Goal: Task Accomplishment & Management: Manage account settings

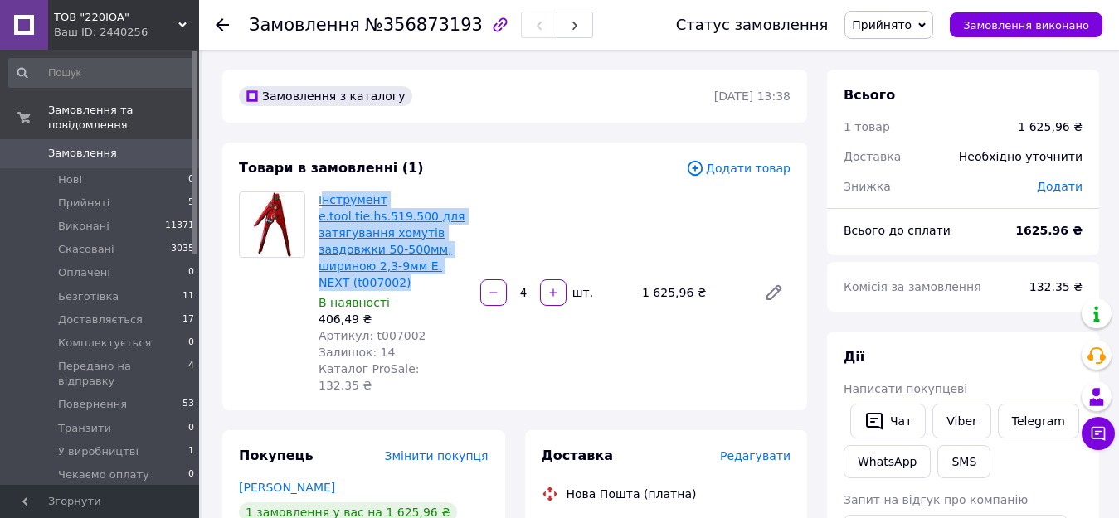
drag, startPoint x: 382, startPoint y: 283, endPoint x: 320, endPoint y: 204, distance: 100.4
click at [320, 204] on span "Інструмент e.tool.tie.hs.519.500 для затягування хомутів завдовжки 50-500мм, ши…" at bounding box center [393, 242] width 148 height 100
copy link "нструмент e.tool.tie.hs.519.500 для затягування хомутів завдовжки 50-500мм, шир…"
click at [302, 312] on div at bounding box center [272, 293] width 80 height 202
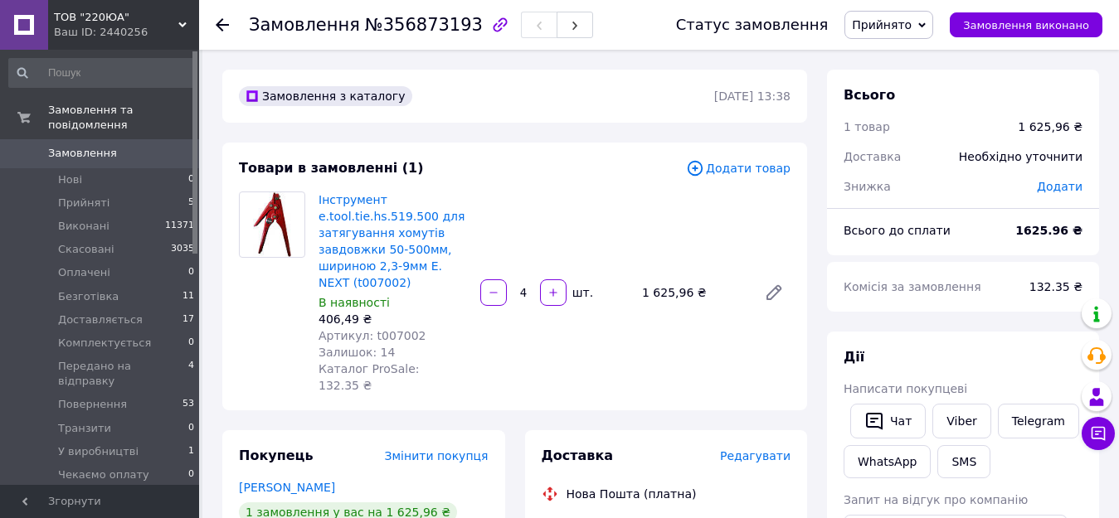
click at [504, 205] on div "Інструмент e.tool.tie.hs.519.500 для затягування хомутів завдовжки 50-500мм, ши…" at bounding box center [554, 292] width 485 height 209
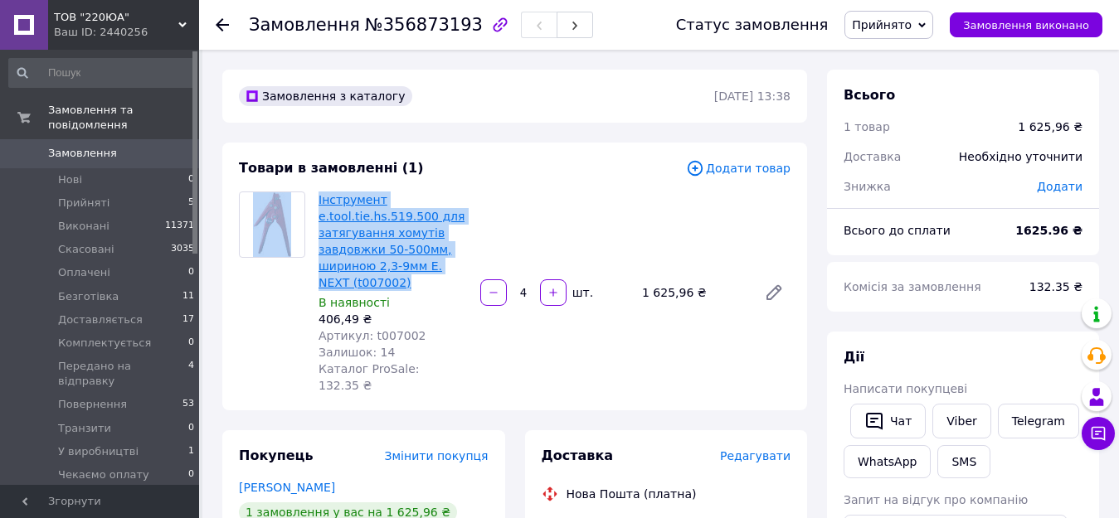
drag, startPoint x: 392, startPoint y: 277, endPoint x: 340, endPoint y: 275, distance: 51.5
click at [291, 226] on div "Інструмент e.tool.tie.hs.519.500 для затягування хомутів завдовжки 50-500мм, ши…" at bounding box center [514, 293] width 565 height 202
drag, startPoint x: 264, startPoint y: 312, endPoint x: 255, endPoint y: 308, distance: 10.0
click at [264, 312] on div at bounding box center [272, 293] width 80 height 202
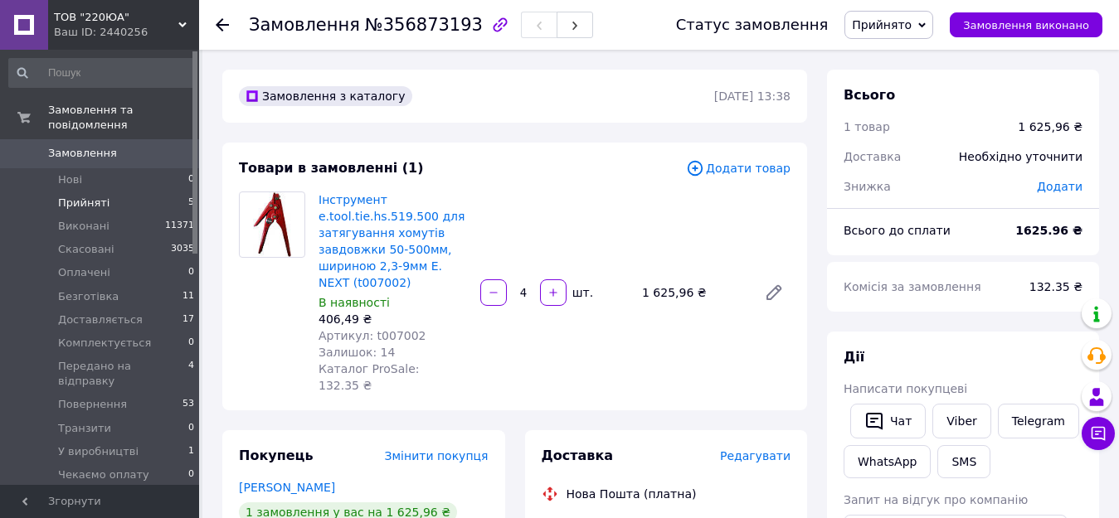
click at [172, 193] on li "Прийняті 5" at bounding box center [102, 203] width 204 height 23
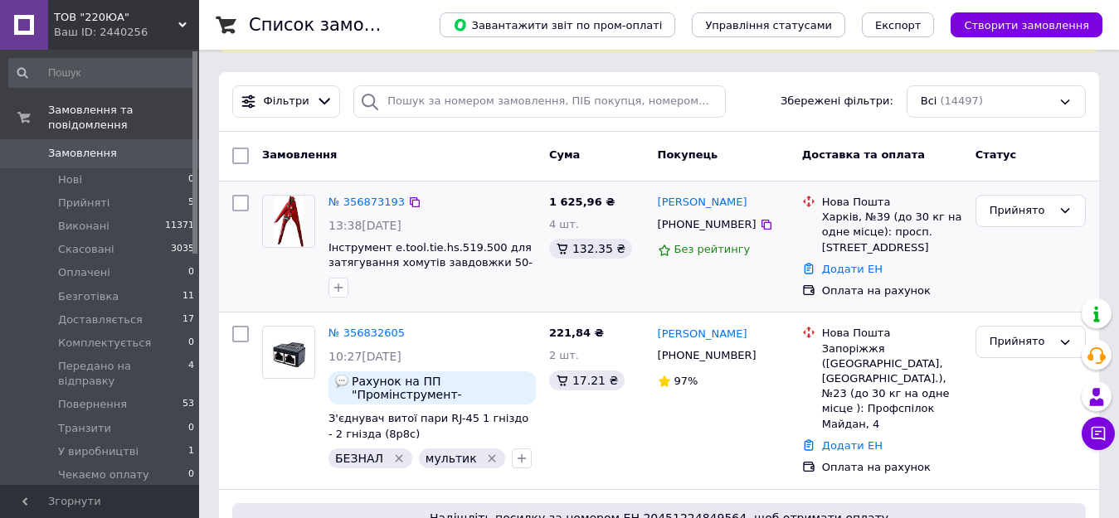
scroll to position [332, 0]
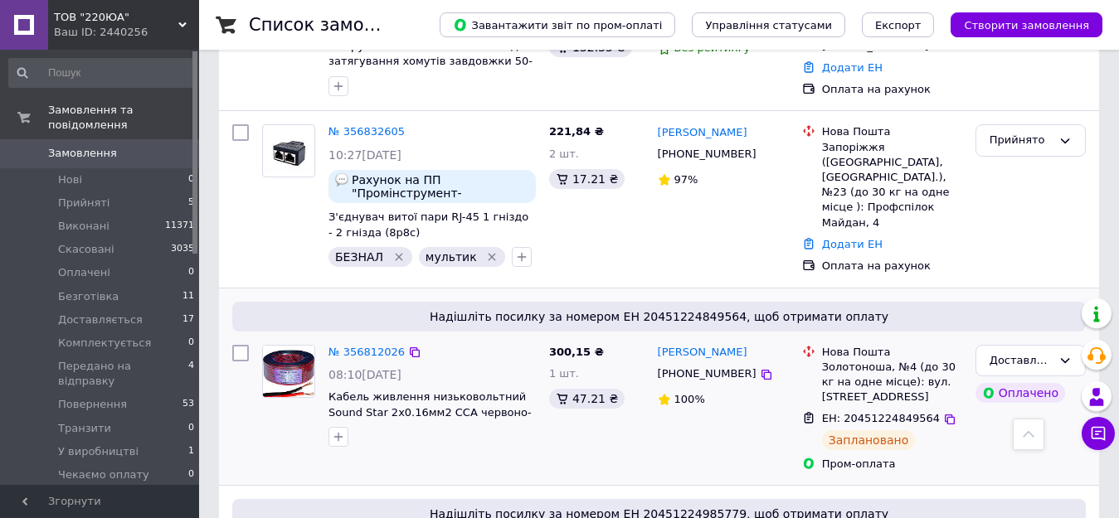
click at [352, 302] on div "Надішліть посилку за номером ЕН 20451224849564, щоб отримати оплату" at bounding box center [659, 317] width 854 height 30
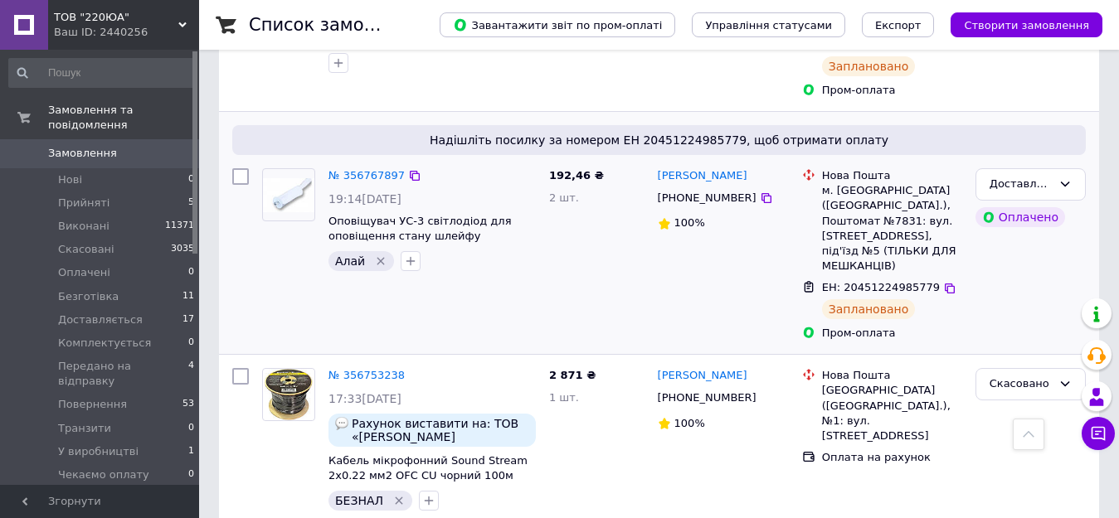
scroll to position [747, 0]
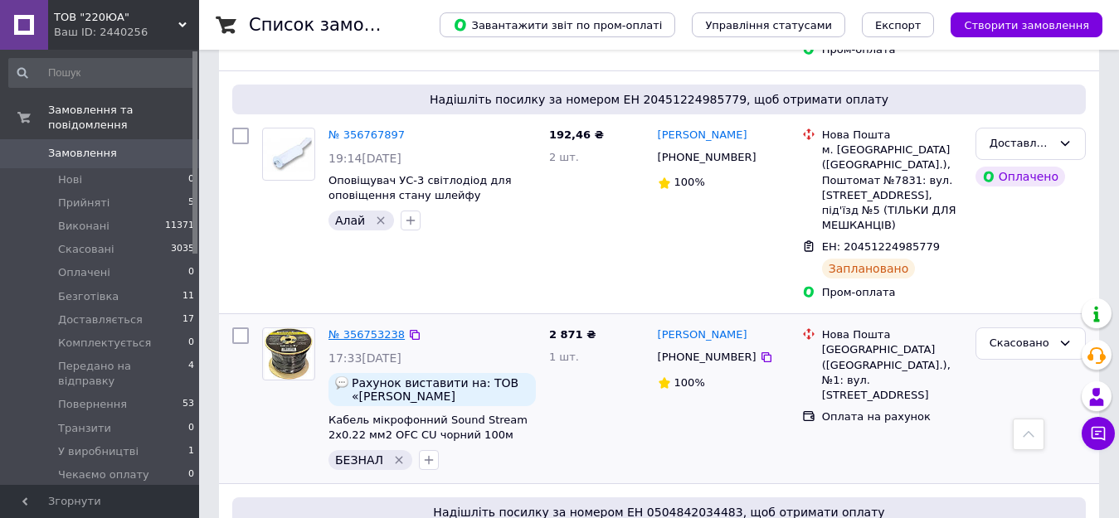
click at [369, 329] on link "№ 356753238" at bounding box center [367, 335] width 76 height 12
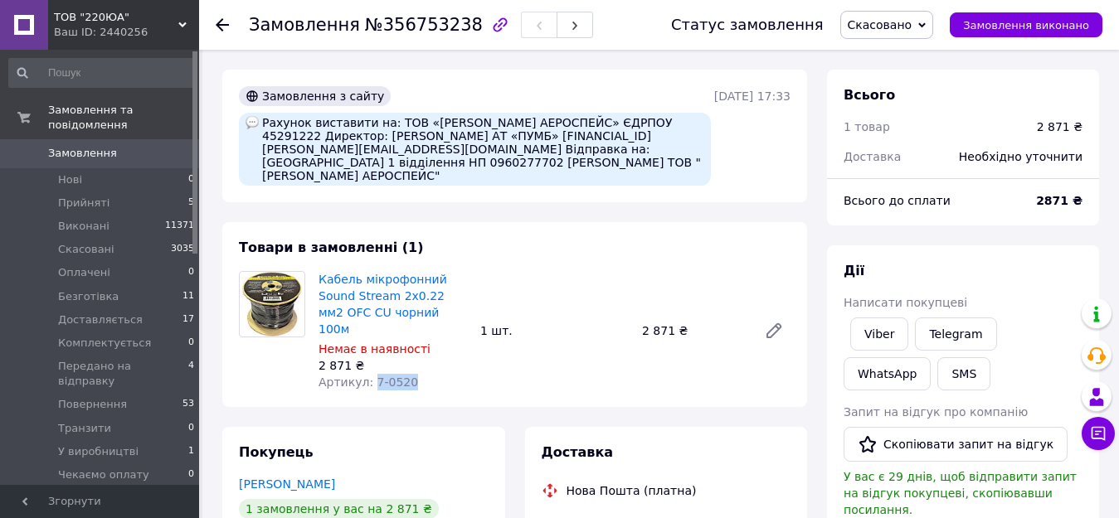
drag, startPoint x: 397, startPoint y: 358, endPoint x: 367, endPoint y: 363, distance: 31.1
click at [367, 363] on div "Кабель мікрофонний Sound Stream 2x0.22 мм2 OFC CU чорний 100м Немає в наявності…" at bounding box center [393, 331] width 162 height 126
copy span "7-0520"
click at [166, 192] on li "Прийняті 5" at bounding box center [102, 203] width 204 height 23
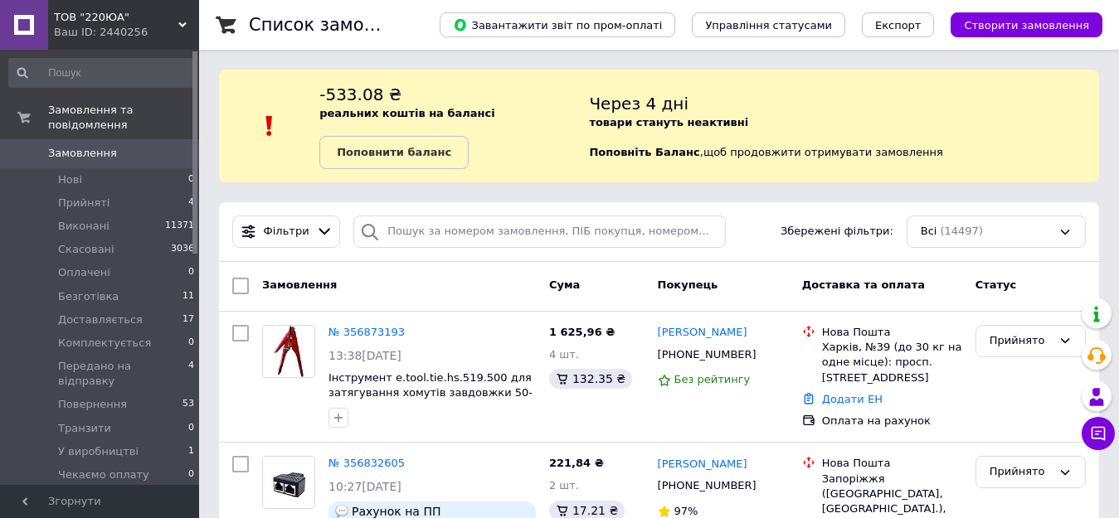
click at [363, 284] on div "Замовлення" at bounding box center [399, 286] width 287 height 30
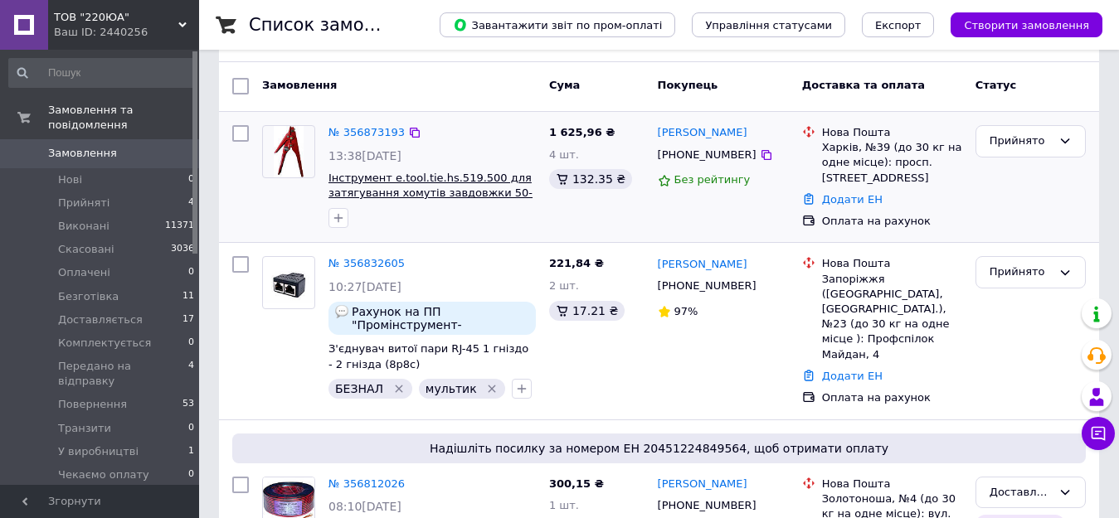
scroll to position [332, 0]
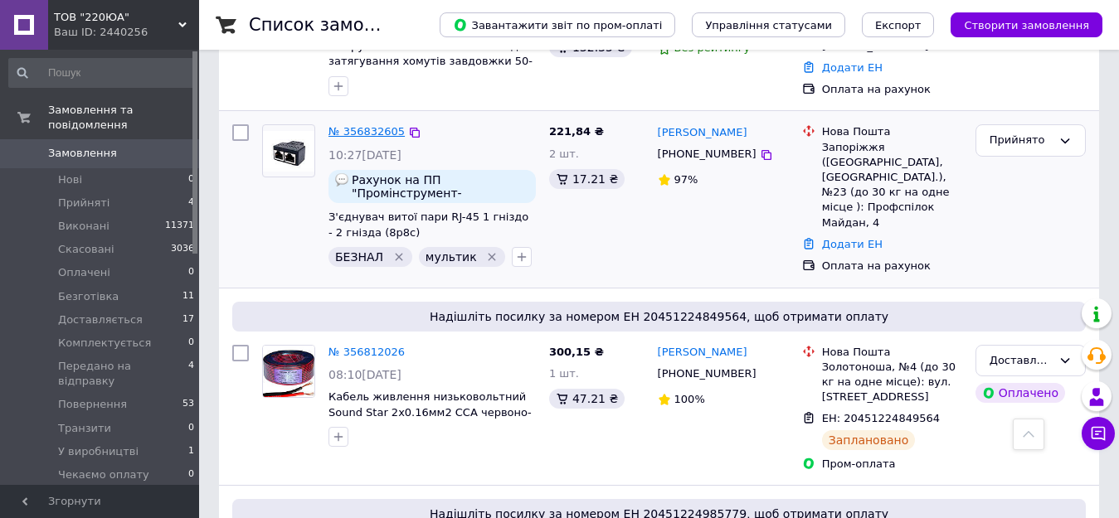
click at [368, 138] on link "№ 356832605" at bounding box center [367, 131] width 76 height 12
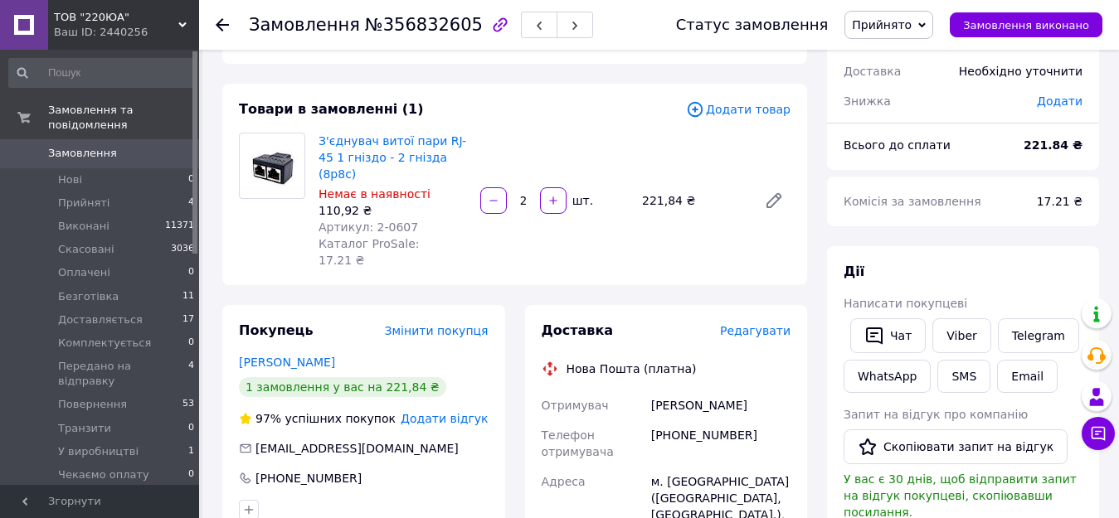
scroll to position [83, 0]
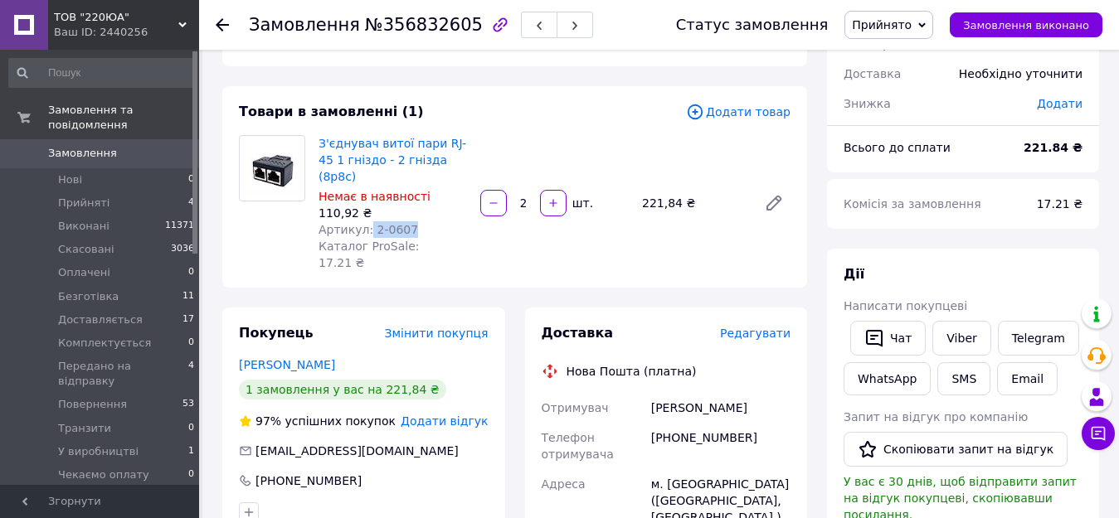
drag, startPoint x: 412, startPoint y: 212, endPoint x: 365, endPoint y: 213, distance: 47.3
click at [365, 221] on div "Артикул: 2-0607" at bounding box center [393, 229] width 148 height 17
copy span "2-0607"
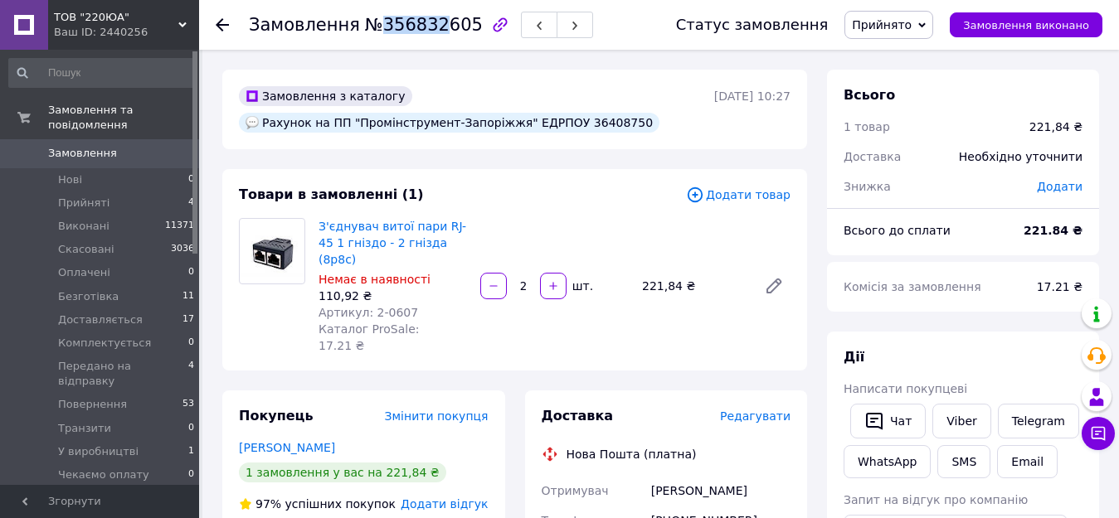
drag, startPoint x: 372, startPoint y: 27, endPoint x: 428, endPoint y: 31, distance: 56.5
click at [426, 30] on span "№356832605" at bounding box center [424, 25] width 118 height 20
click at [148, 192] on li "Прийняті 4" at bounding box center [102, 203] width 204 height 23
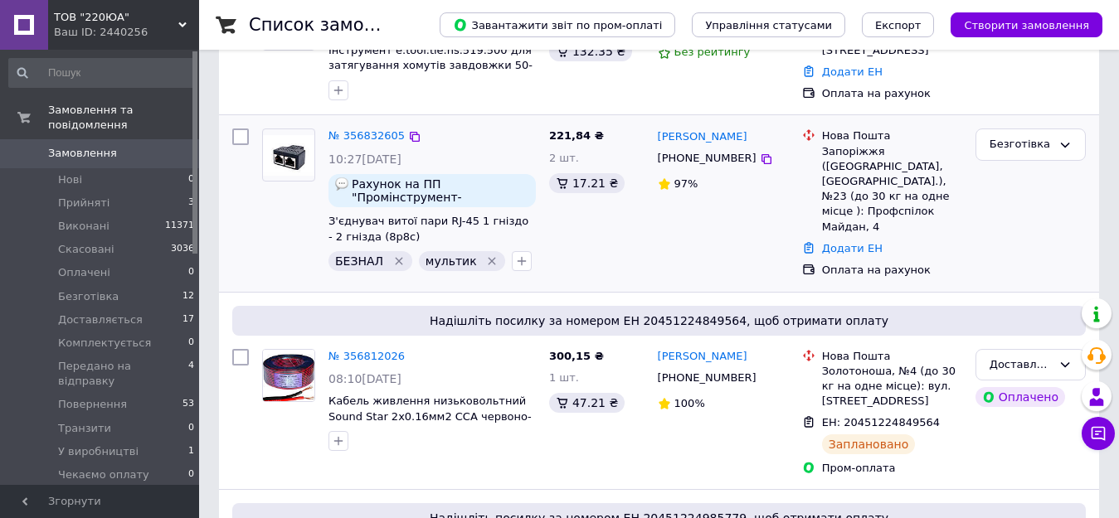
scroll to position [332, 0]
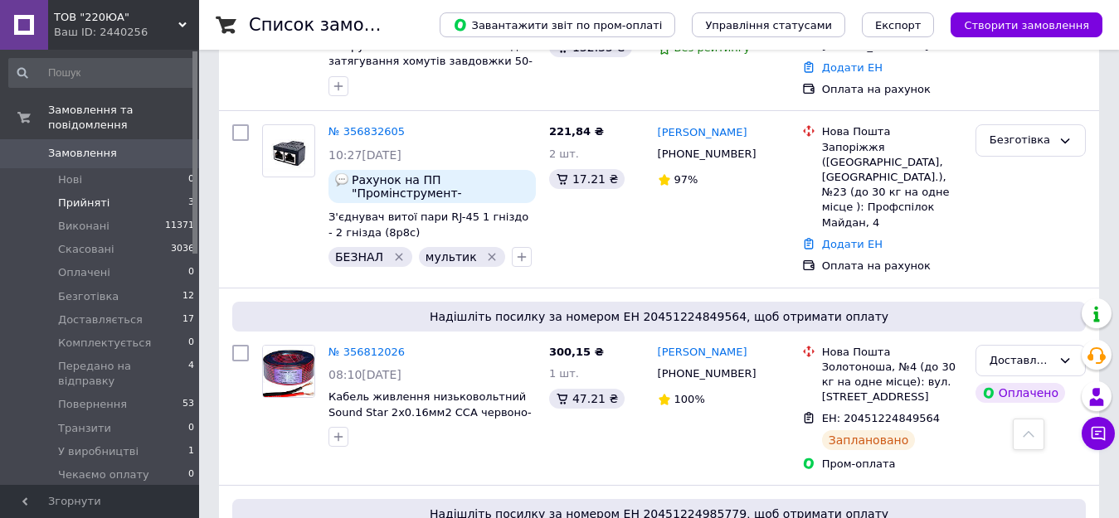
click at [120, 192] on li "Прийняті 3" at bounding box center [102, 203] width 204 height 23
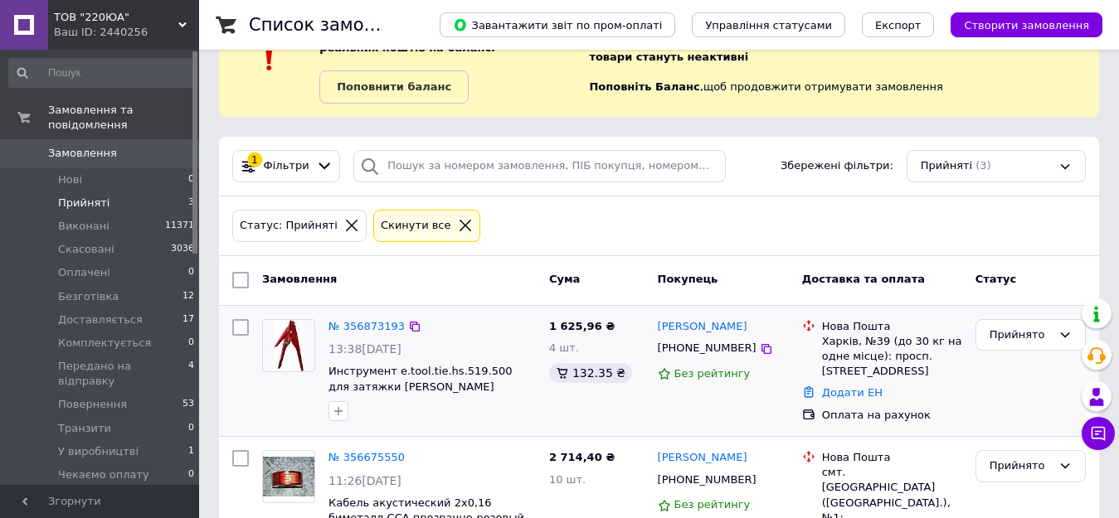
scroll to position [281, 0]
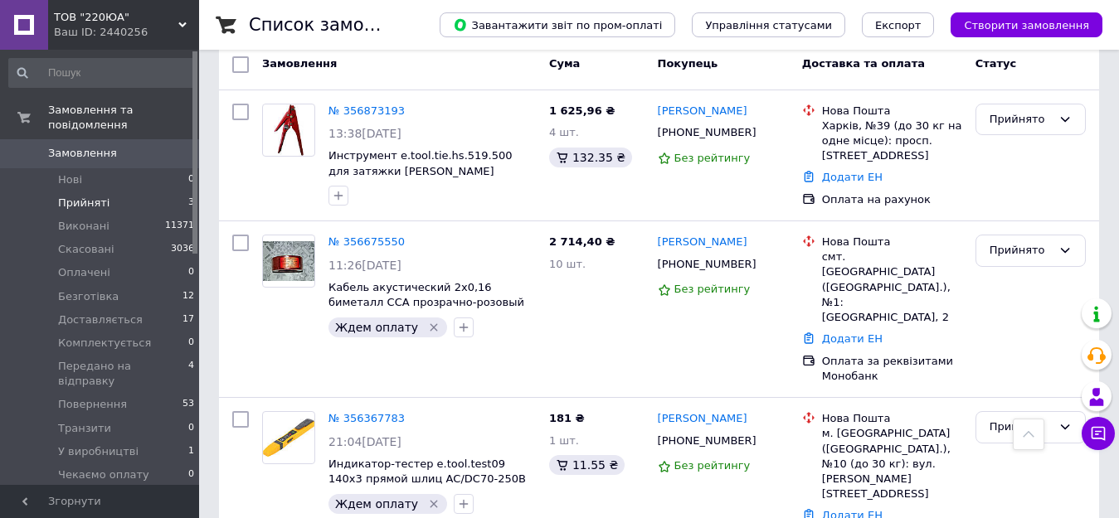
click at [211, 169] on div "Список замовлень Завантажити звіт по пром-оплаті Управління статусами Експорт С…" at bounding box center [659, 149] width 920 height 860
click at [217, 171] on div "Список замовлень Завантажити звіт по пром-оплаті Управління статусами Експорт С…" at bounding box center [659, 149] width 920 height 860
click at [217, 151] on div "Список замовлень Завантажити звіт по пром-оплаті Управління статусами Експорт С…" at bounding box center [659, 149] width 920 height 860
click at [140, 197] on li "Прийняті 3" at bounding box center [102, 203] width 204 height 23
